Goal: Book appointment/travel/reservation

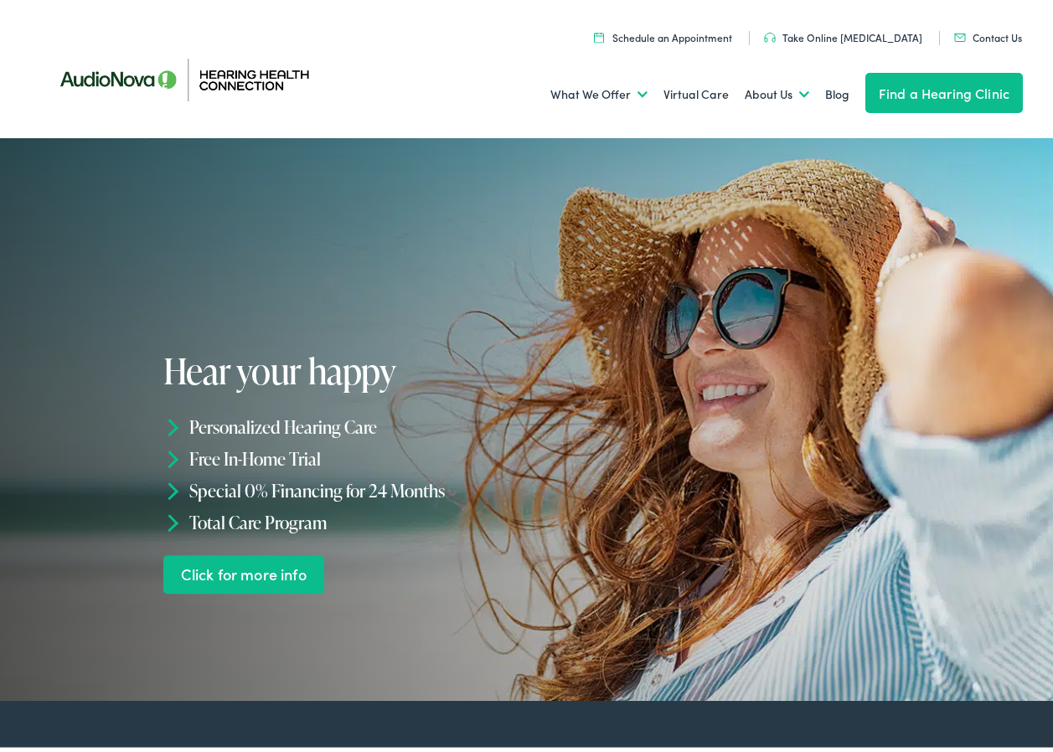
click at [722, 32] on link "Schedule an Appointment" at bounding box center [663, 33] width 138 height 14
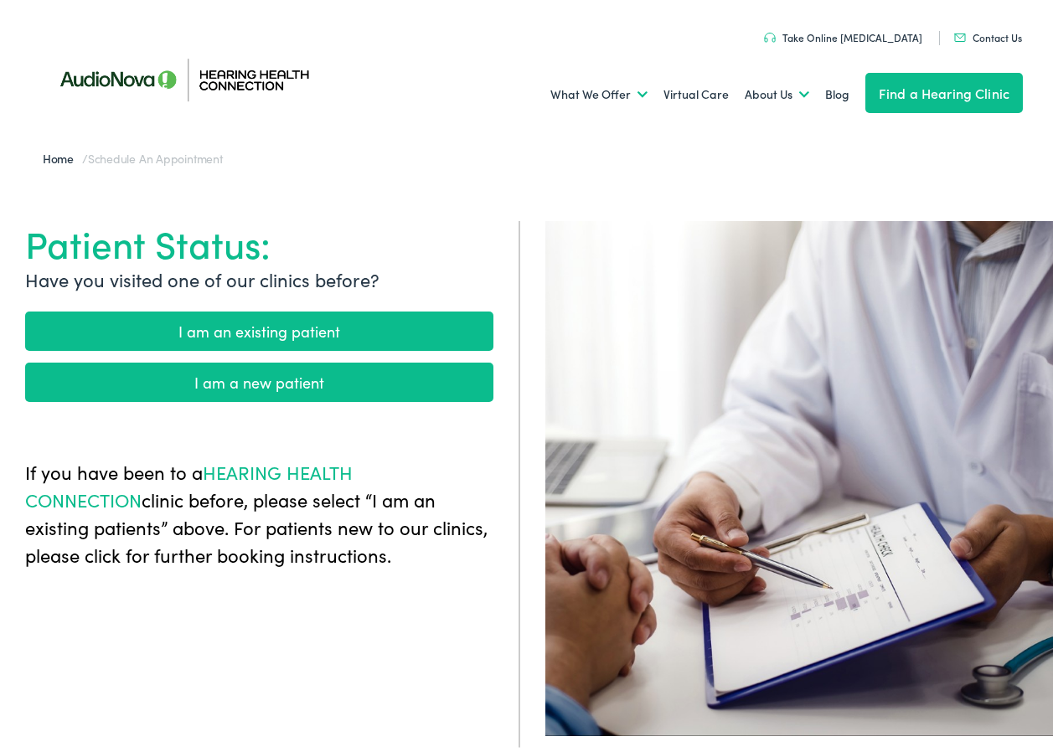
click at [412, 320] on link "I am an existing patient" at bounding box center [259, 326] width 468 height 39
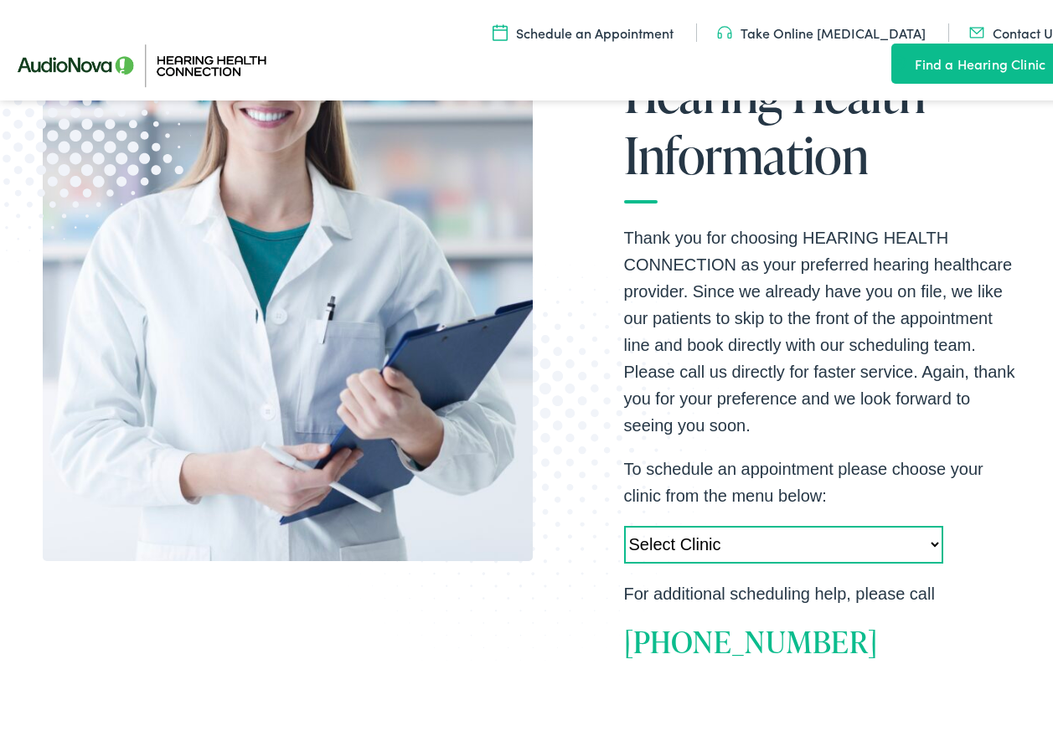
scroll to position [409, 0]
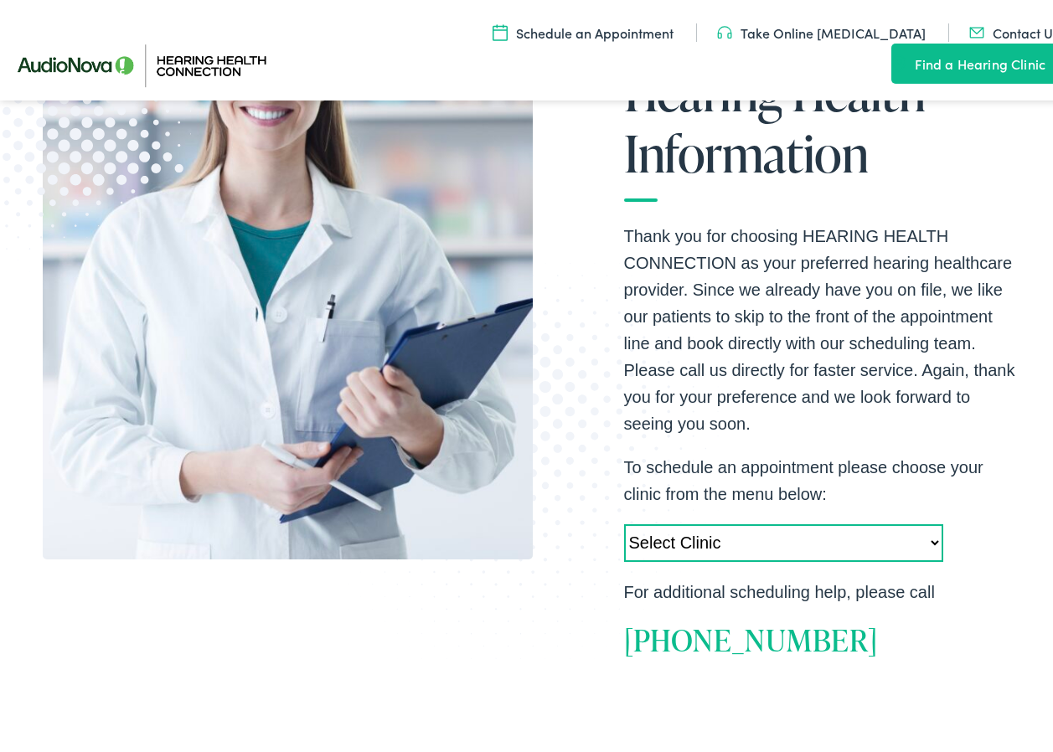
click at [927, 538] on select "Select Clinic Camp Hill-PA-AudioNova 355 N. 21st Street Newtown Square-PA-Audio…" at bounding box center [783, 539] width 319 height 38
select select "https://hhc.alpacaaudiology.com/locations/mcmurray-pa/"
click at [624, 520] on select "Select Clinic Camp Hill-PA-AudioNova 355 N. 21st Street Newtown Square-PA-Audio…" at bounding box center [783, 539] width 319 height 38
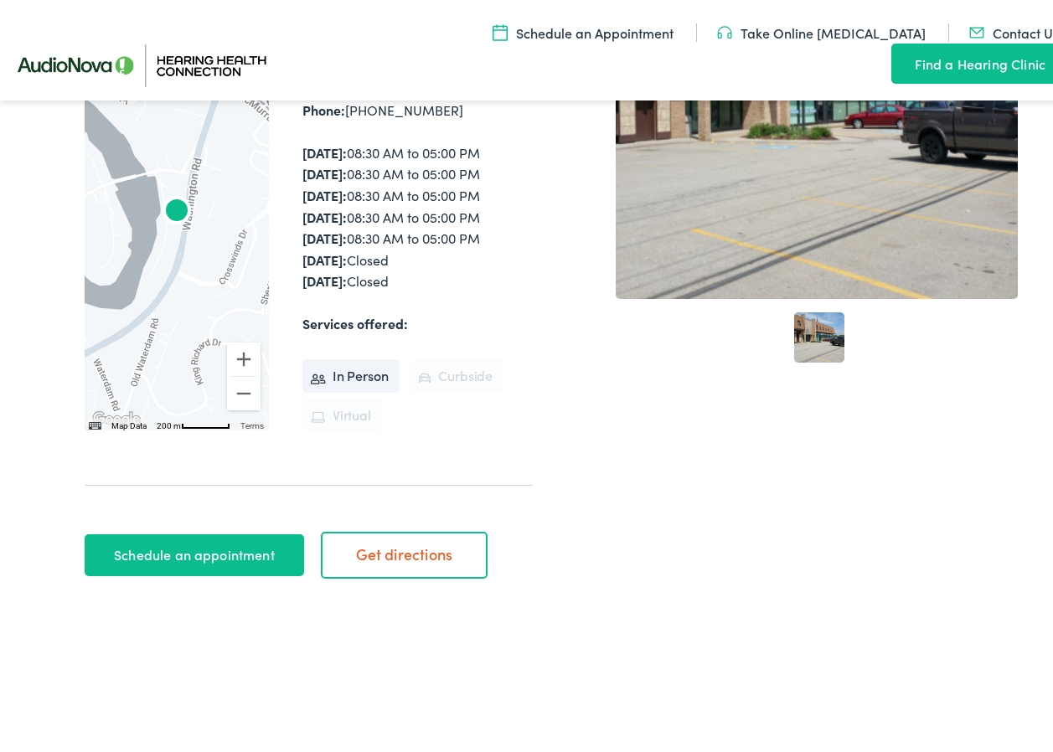
scroll to position [446, 0]
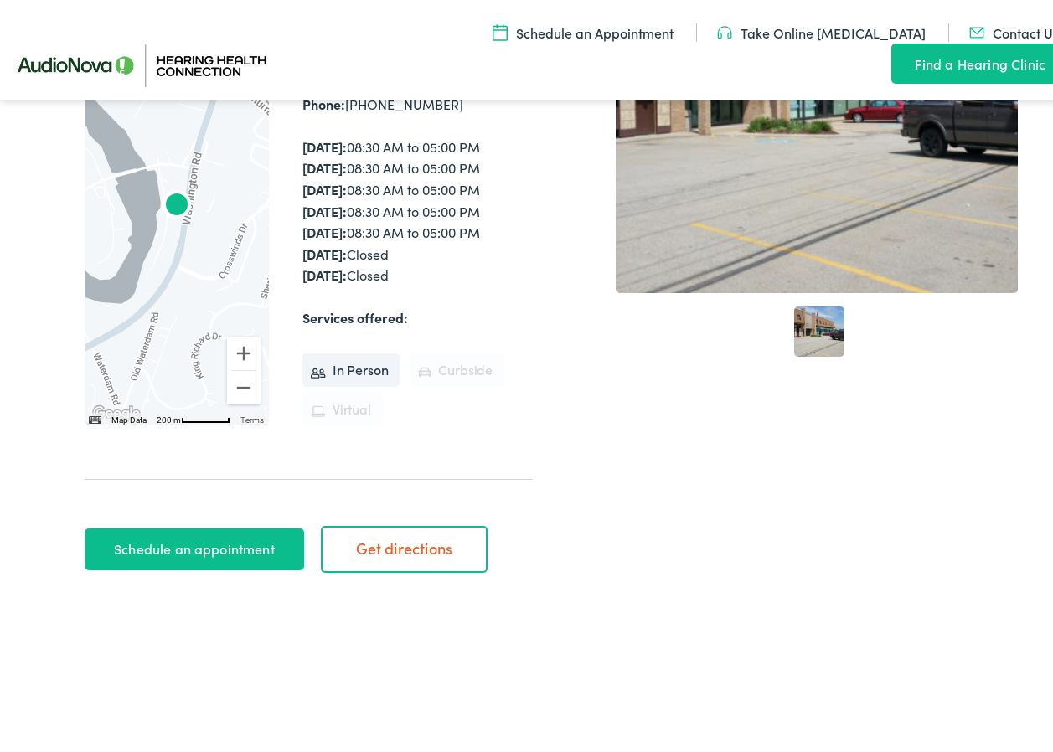
click at [282, 538] on link "Schedule an appointment" at bounding box center [195, 545] width 220 height 42
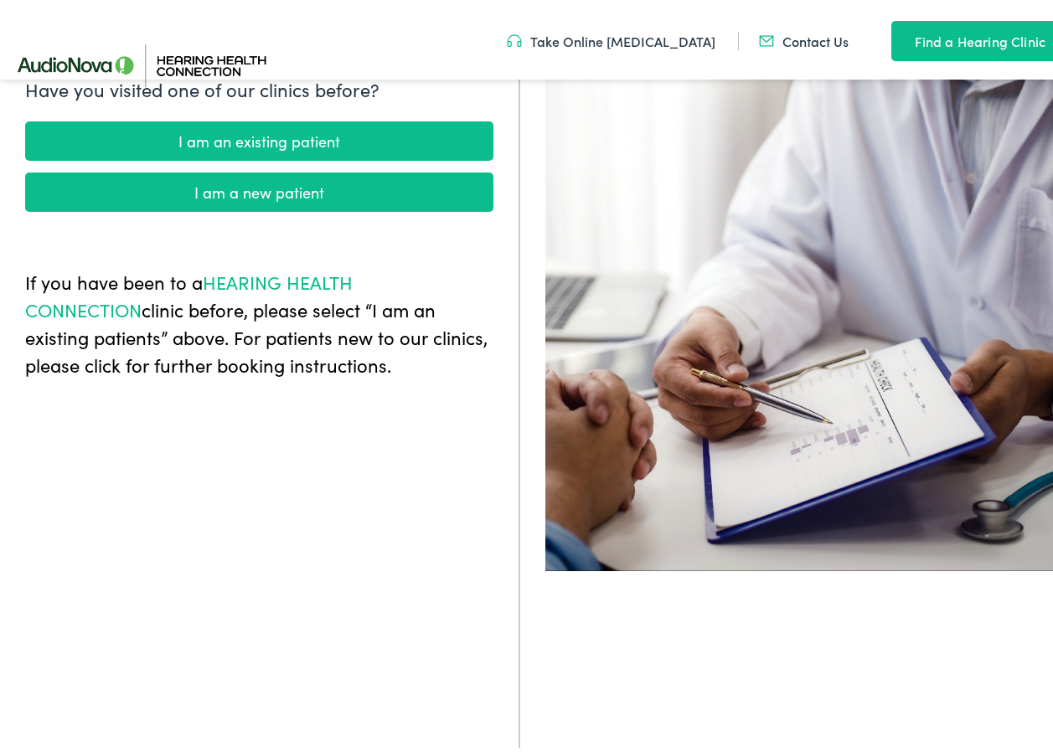
scroll to position [174, 0]
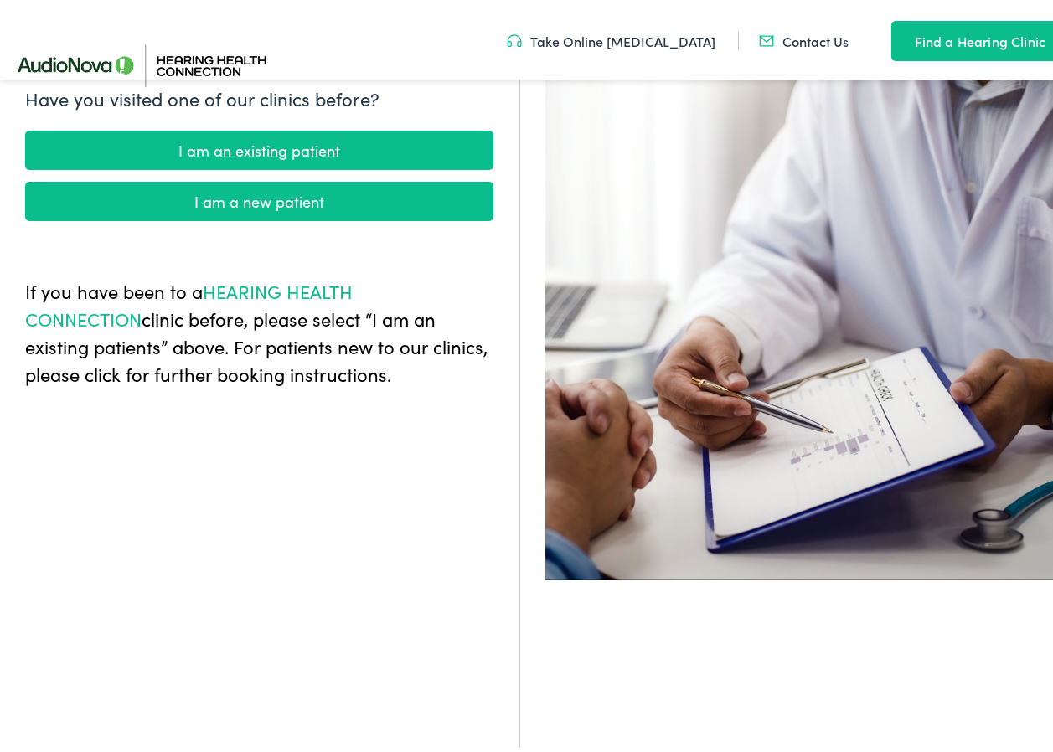
click at [317, 151] on link "I am an existing patient" at bounding box center [259, 146] width 468 height 39
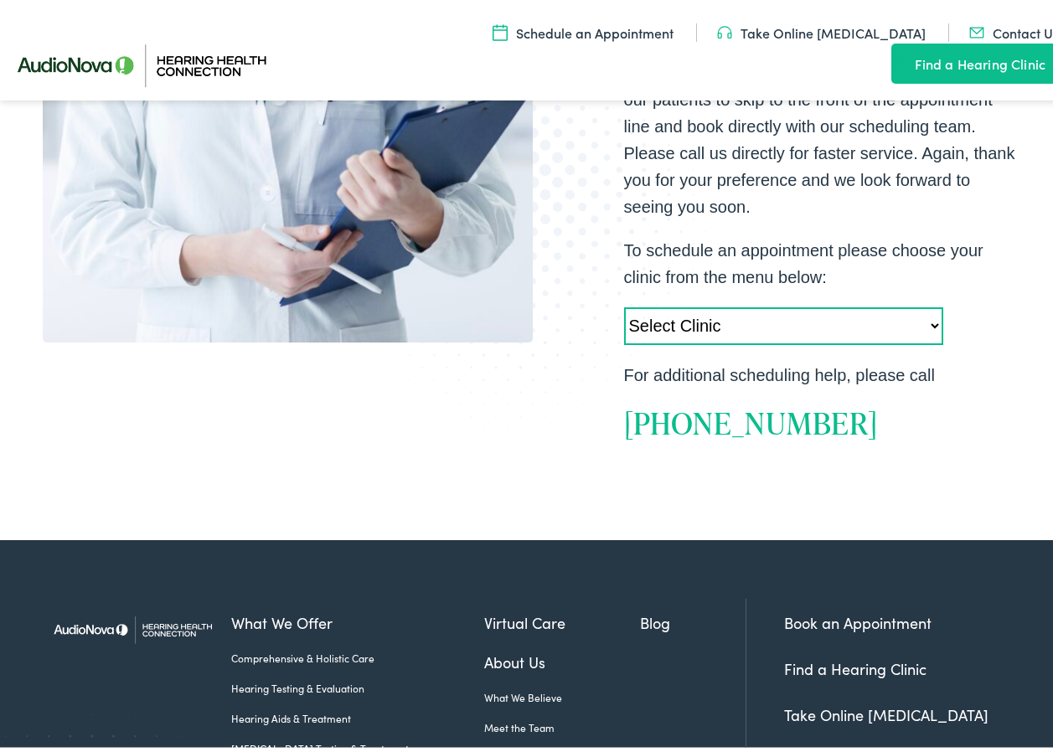
scroll to position [637, 0]
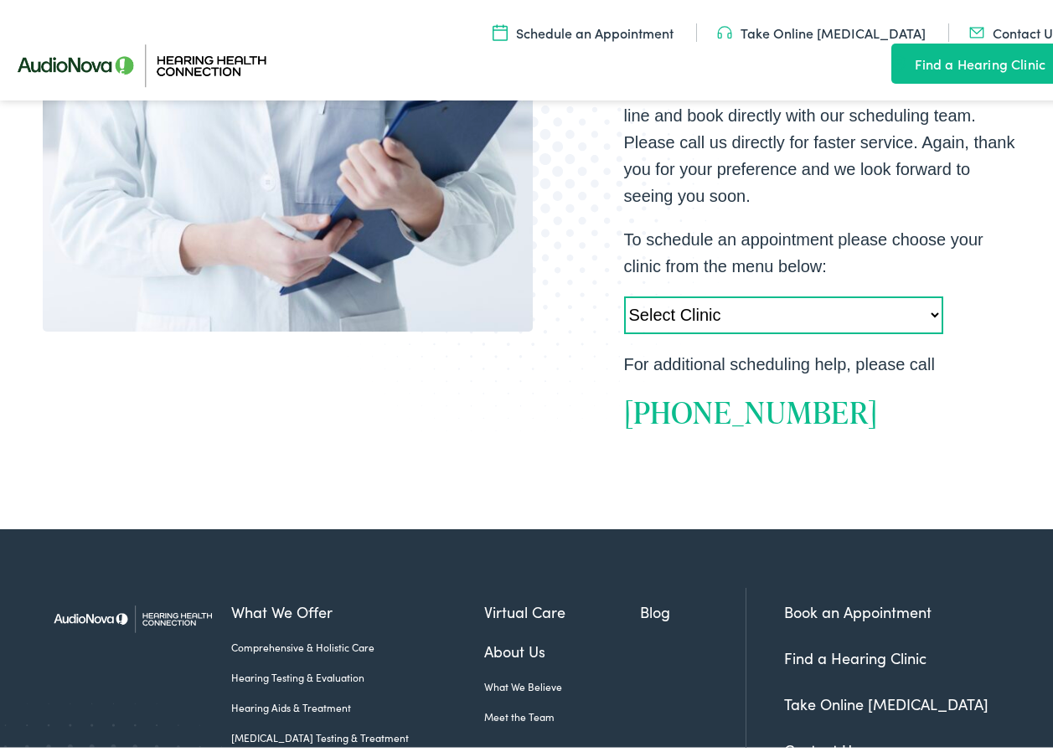
click at [922, 311] on select "Select Clinic Camp Hill-PA-AudioNova 355 N. 21st Street Newtown Square-PA-Audio…" at bounding box center [783, 311] width 319 height 38
select select "https://hhc.alpacaaudiology.com/locations/mcmurray-pa/"
click at [624, 292] on select "Select Clinic Camp Hill-PA-AudioNova 355 N. 21st Street Newtown Square-PA-Audio…" at bounding box center [783, 311] width 319 height 38
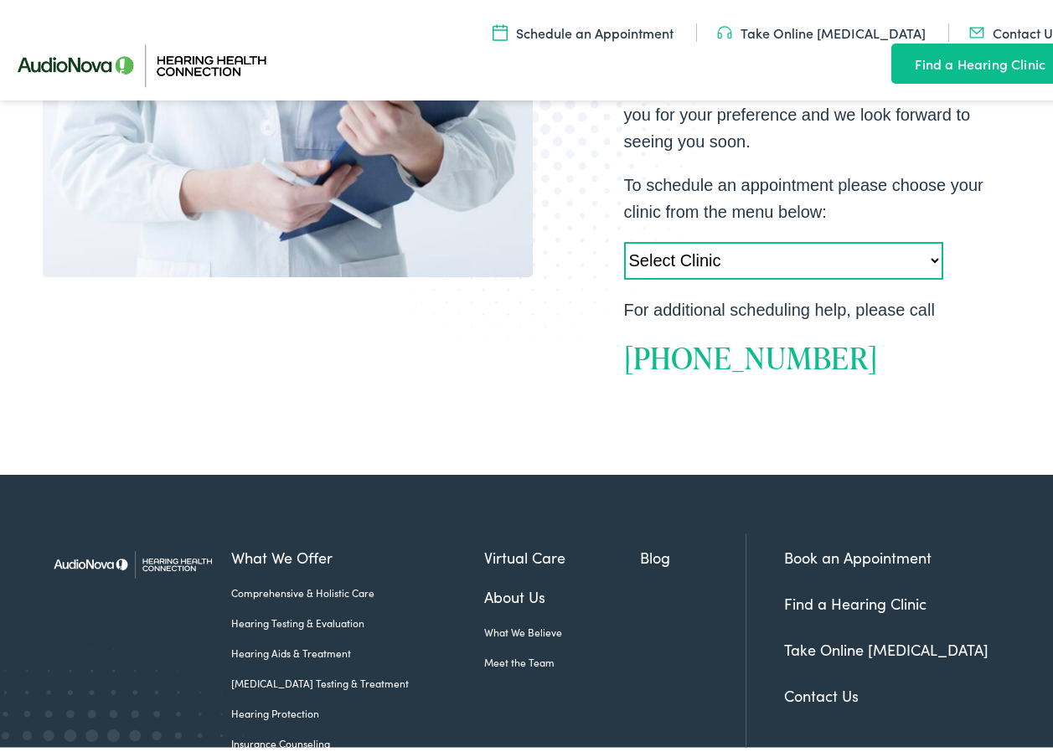
scroll to position [693, 0]
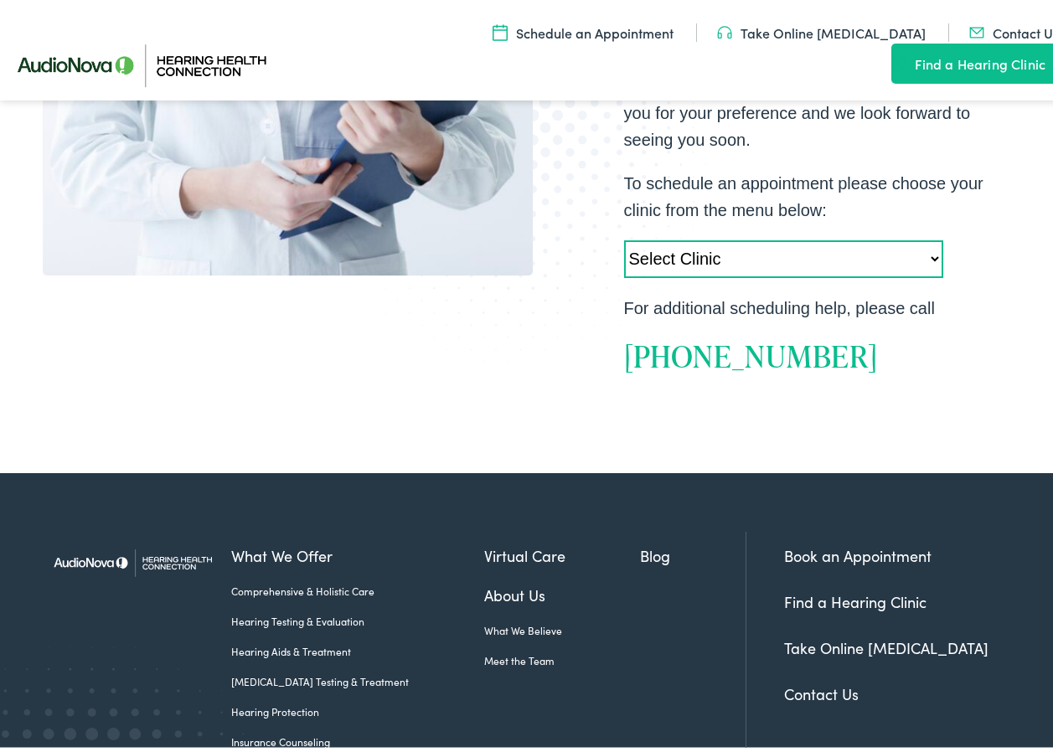
click at [853, 554] on link "Book an Appointment" at bounding box center [857, 551] width 147 height 21
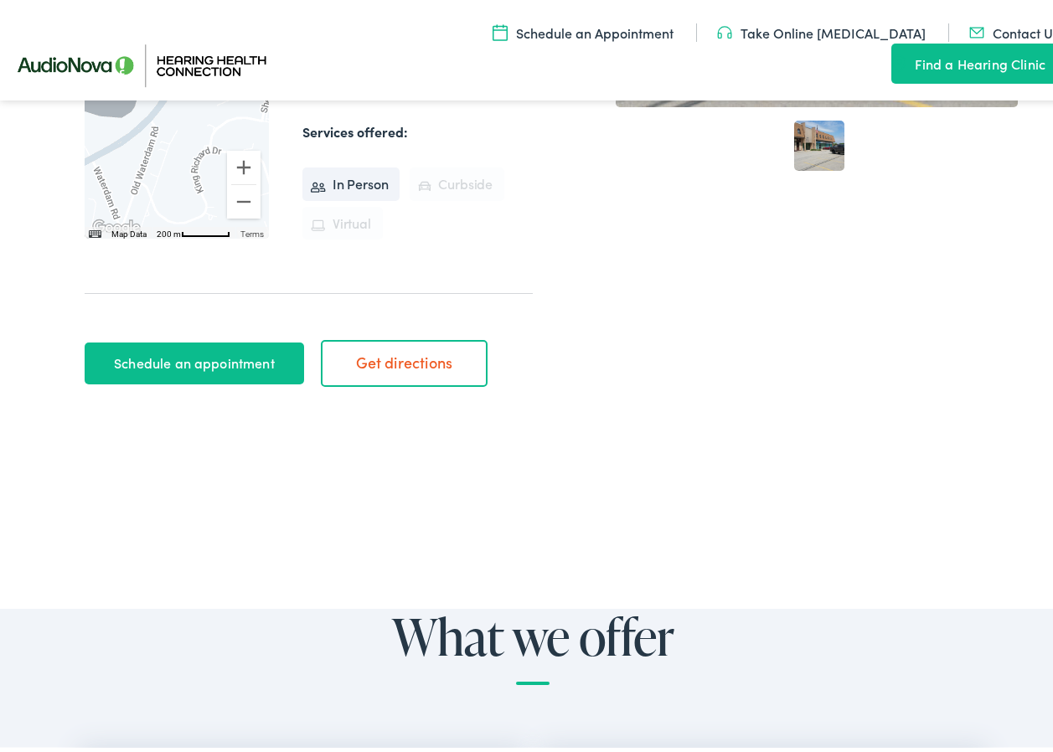
scroll to position [638, 0]
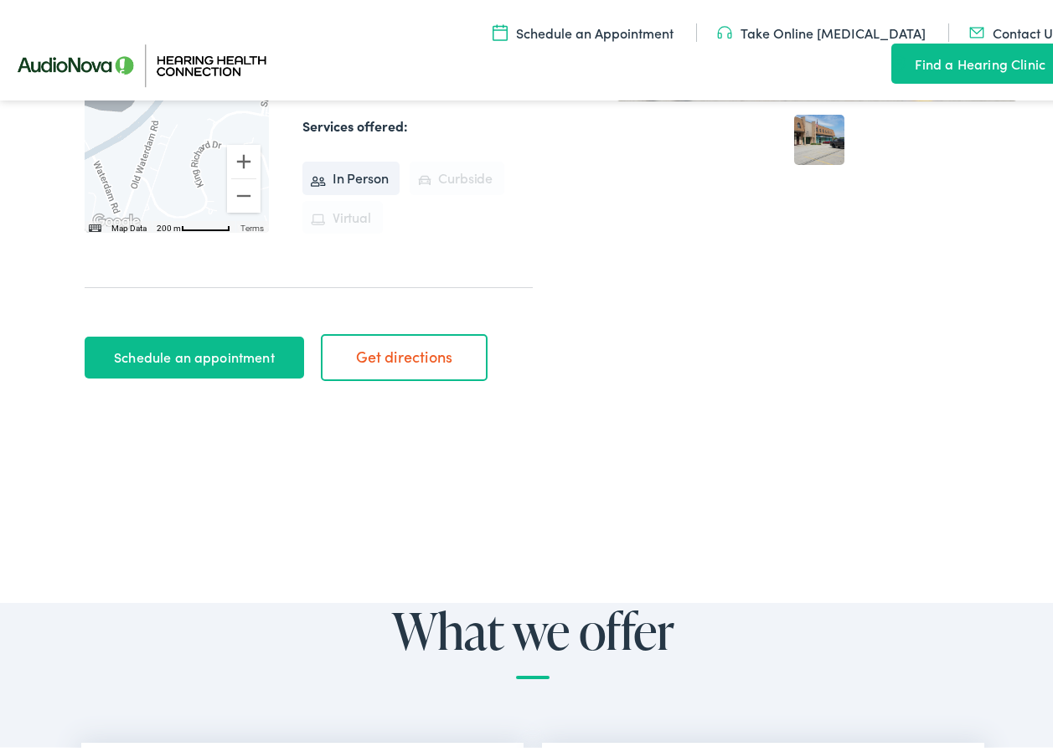
click at [211, 359] on link "Schedule an appointment" at bounding box center [195, 354] width 220 height 42
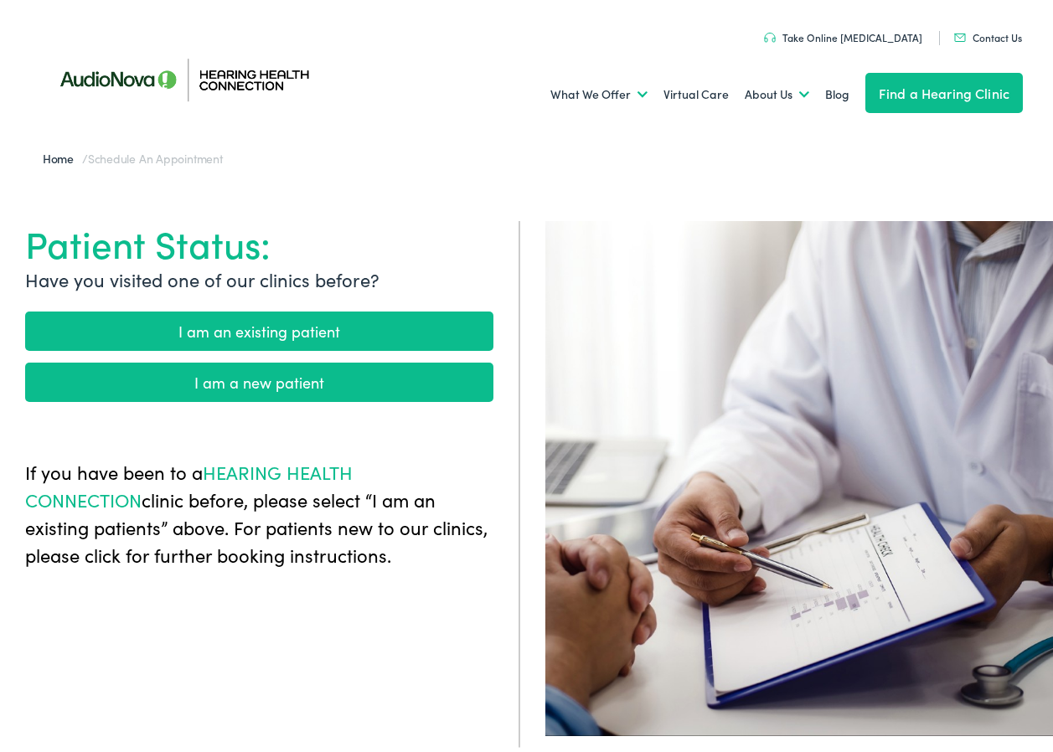
click at [979, 35] on link "Contact Us" at bounding box center [988, 33] width 68 height 14
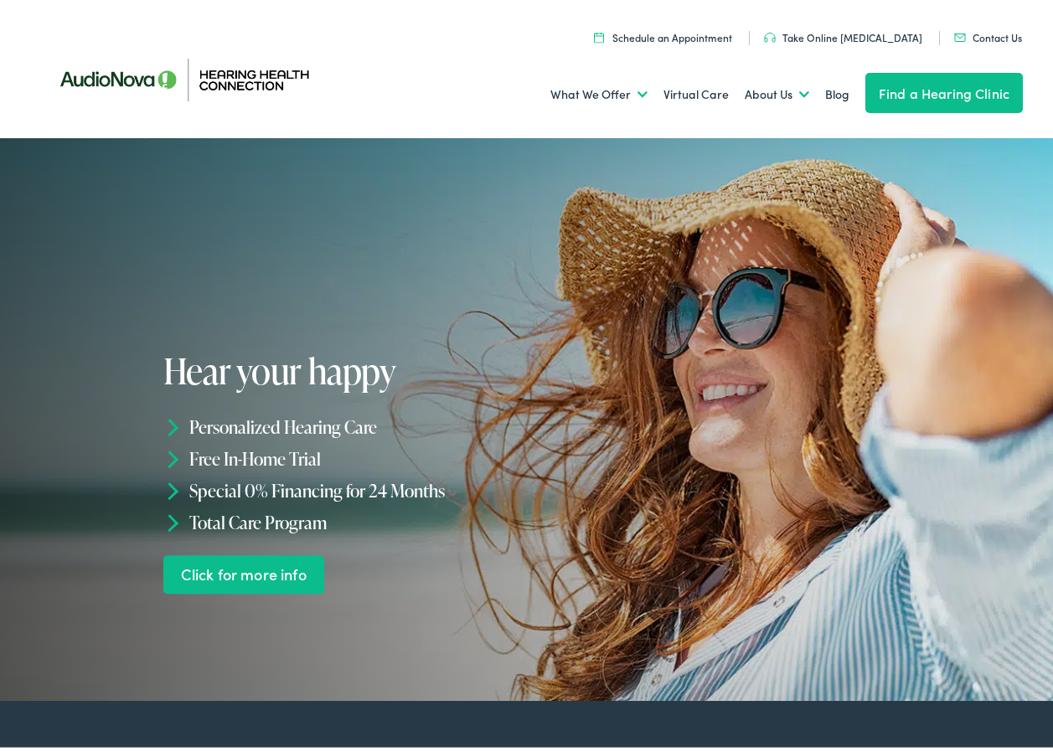
click at [912, 90] on link "Find a Hearing Clinic" at bounding box center [944, 89] width 158 height 40
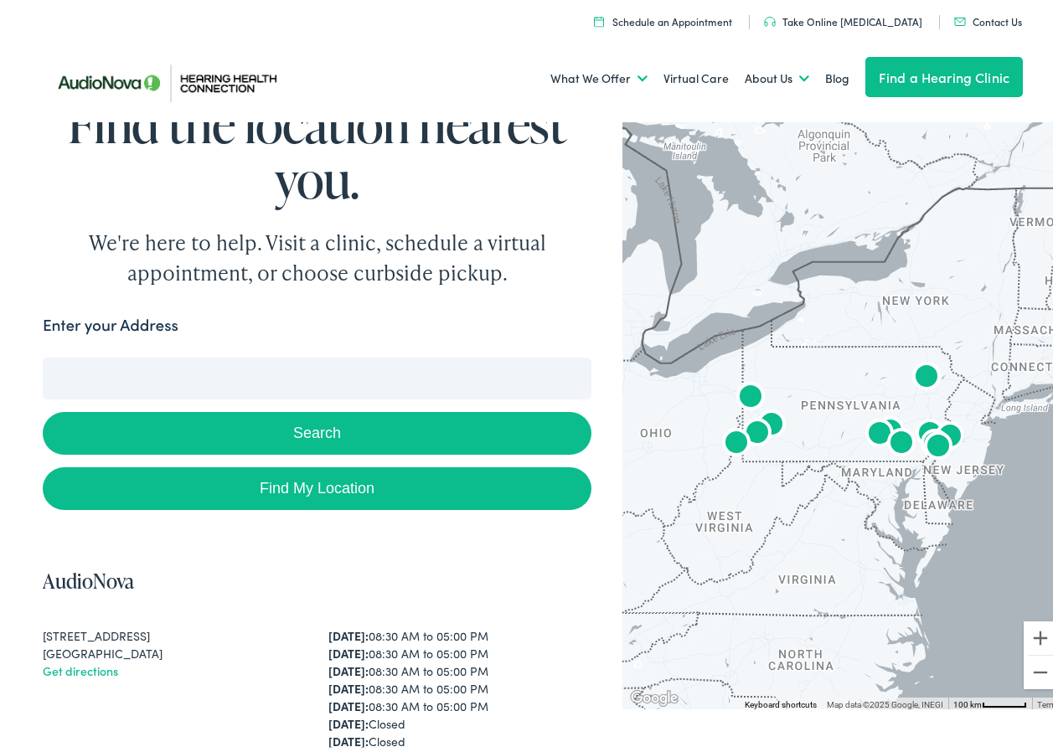
click at [411, 484] on link "Find My Location" at bounding box center [317, 484] width 549 height 43
type input "Canonsburg, Pennsylvania"
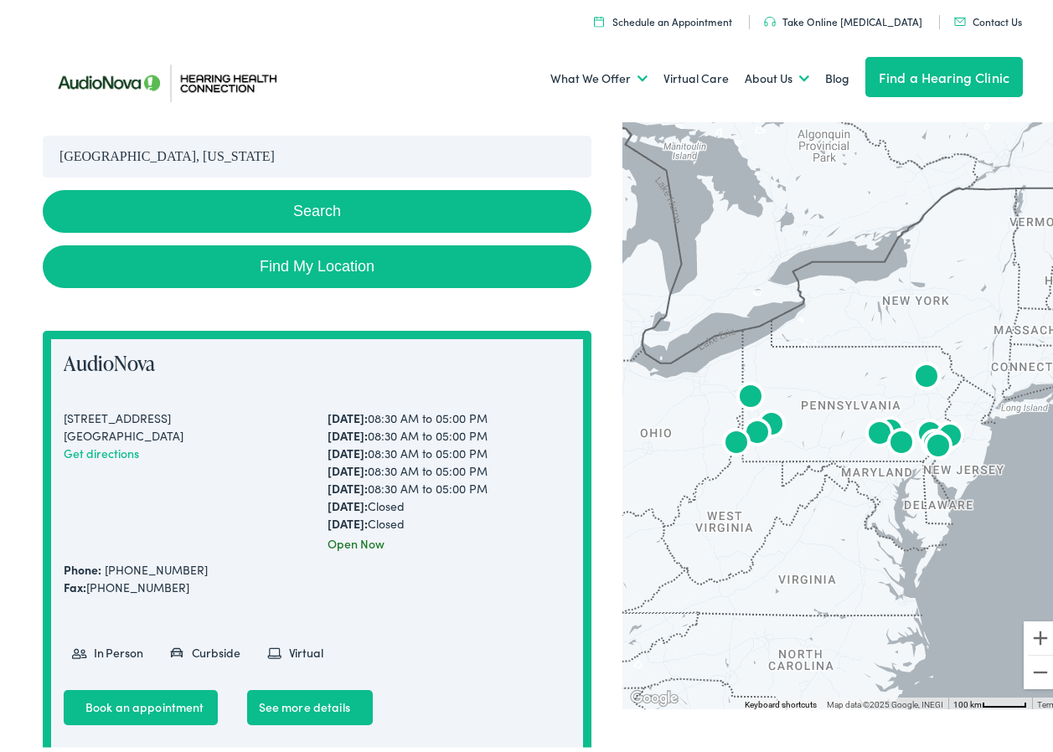
scroll to position [230, 0]
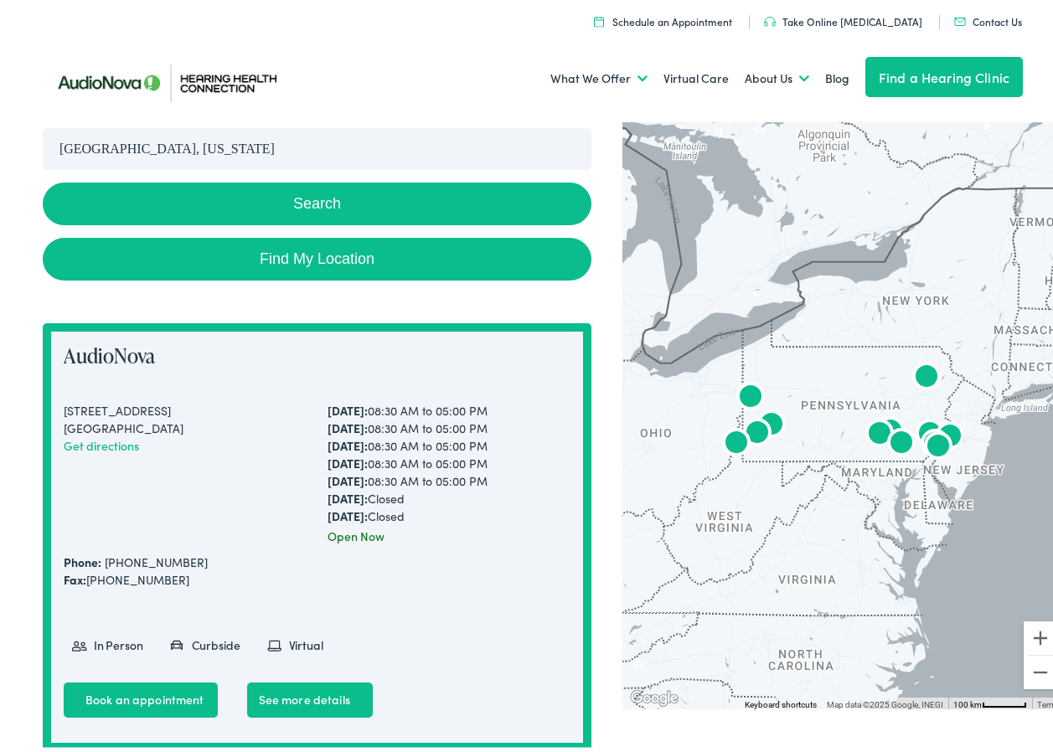
click at [749, 432] on img "AudioNova" at bounding box center [757, 431] width 40 height 40
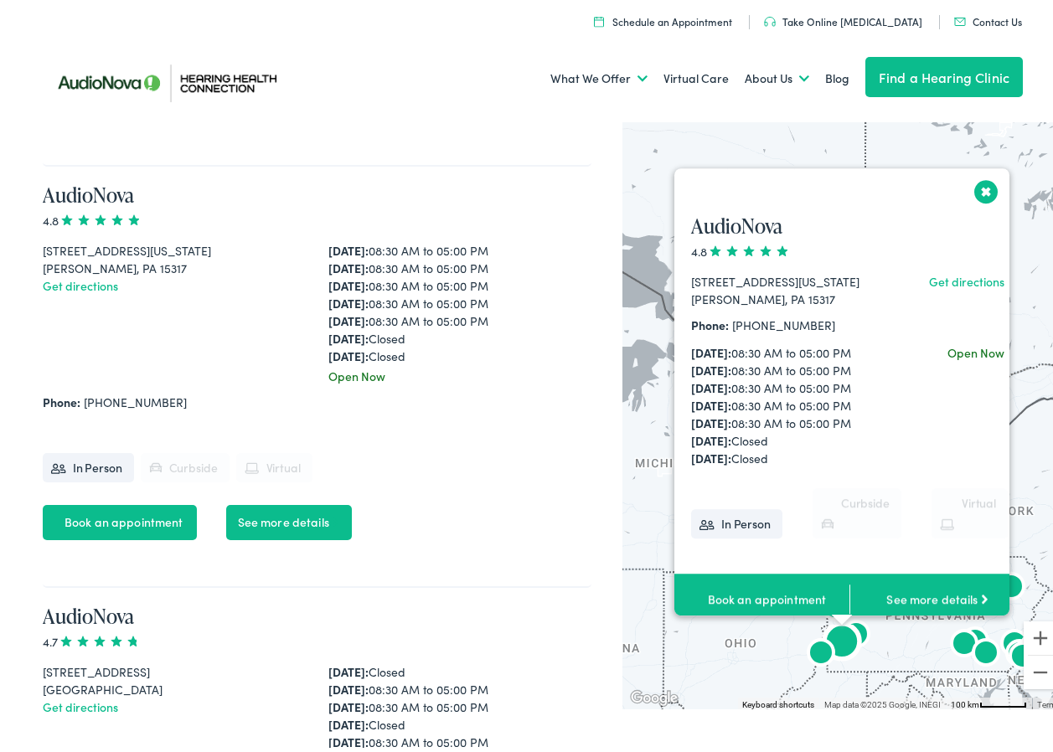
scroll to position [1686, 0]
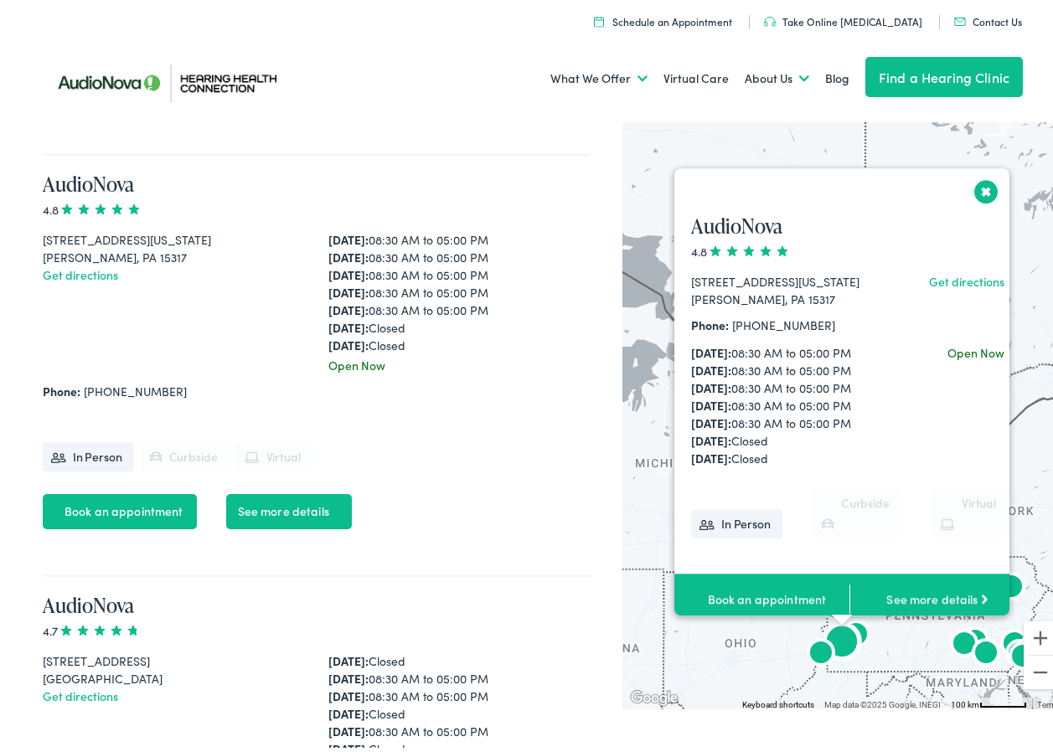
click at [752, 585] on link "Book an appointment" at bounding box center [761, 596] width 175 height 52
click at [975, 186] on button "Close" at bounding box center [986, 187] width 29 height 29
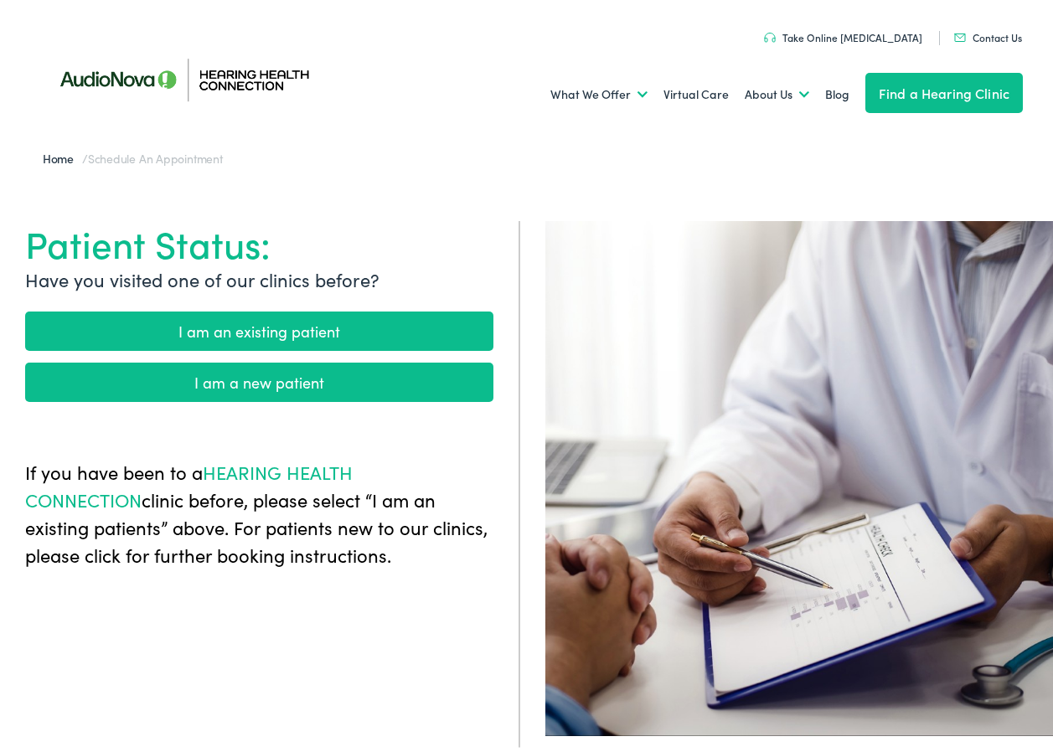
click at [322, 328] on link "I am an existing patient" at bounding box center [259, 326] width 468 height 39
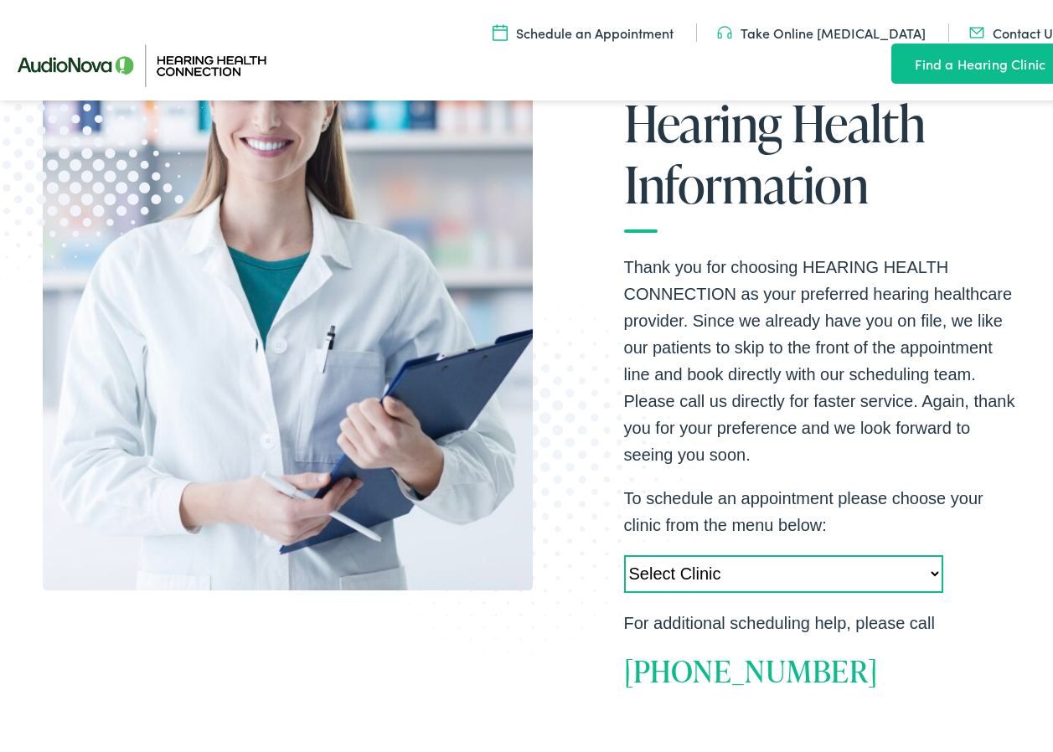
scroll to position [384, 0]
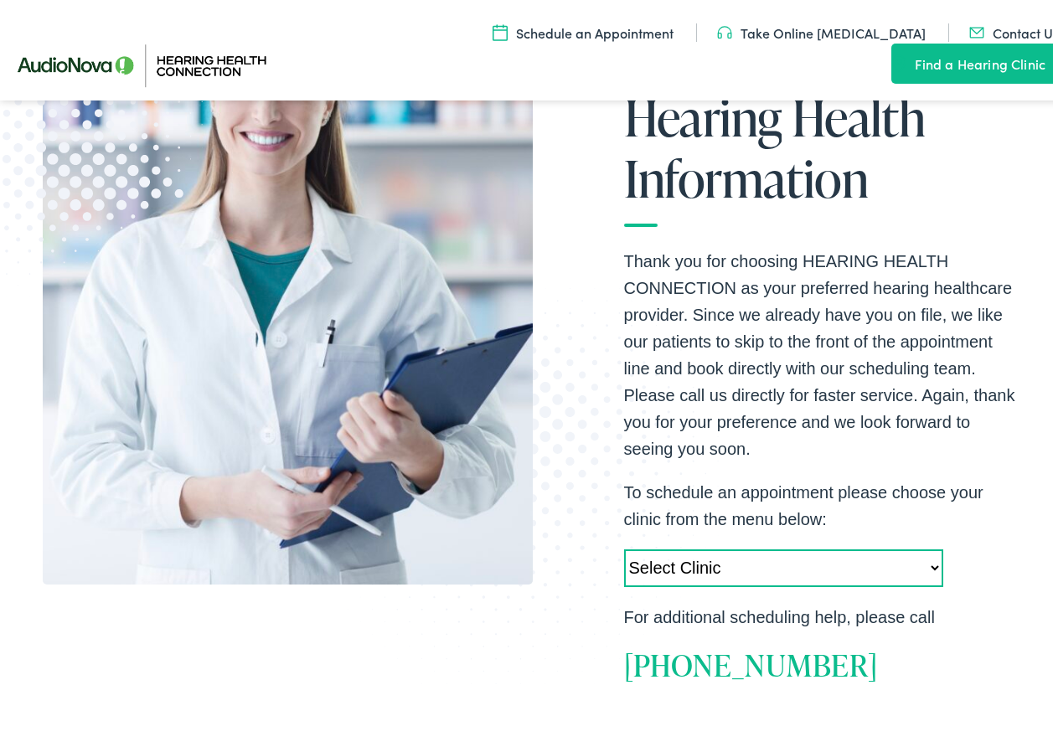
click at [922, 567] on select "Select Clinic Camp Hill-PA-AudioNova 355 N. 21st Street Newtown Square-PA-Audio…" at bounding box center [783, 564] width 319 height 38
select select "https://hhc.alpacaaudiology.com/locations/mcmurray-pa/"
click at [624, 545] on select "Select Clinic Camp Hill-PA-AudioNova 355 N. 21st Street Newtown Square-PA-Audio…" at bounding box center [783, 564] width 319 height 38
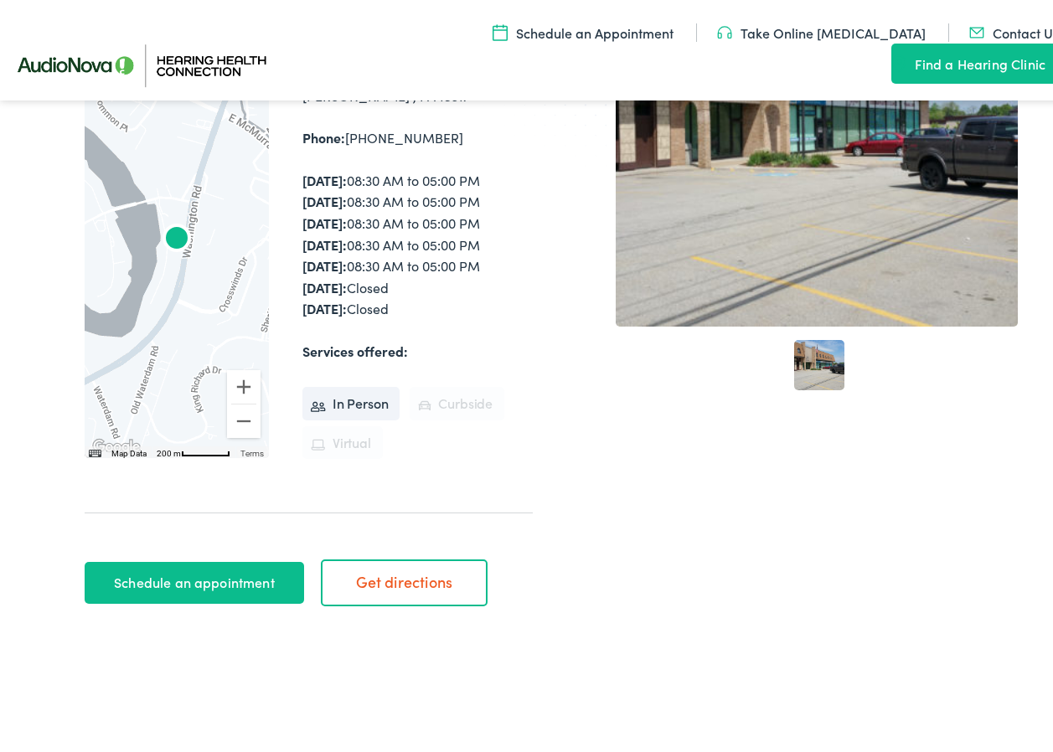
scroll to position [417, 0]
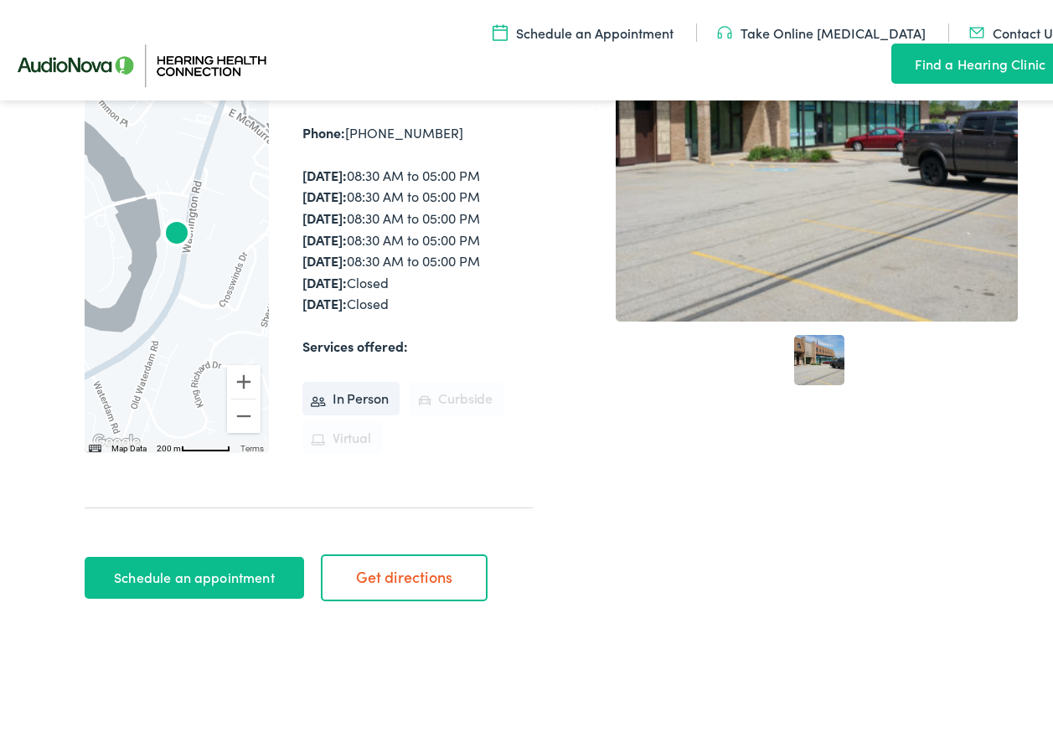
click at [239, 574] on link "Schedule an appointment" at bounding box center [195, 574] width 220 height 42
